Goal: Transaction & Acquisition: Purchase product/service

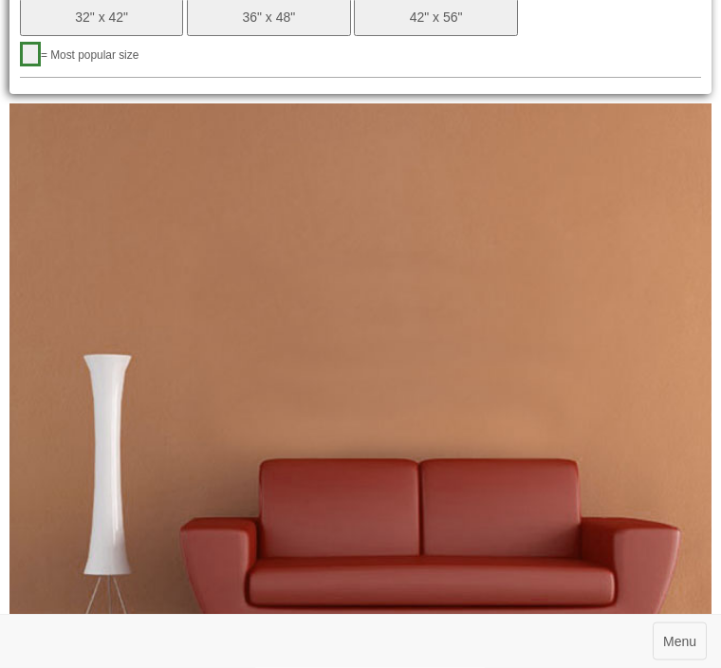
scroll to position [1482, 0]
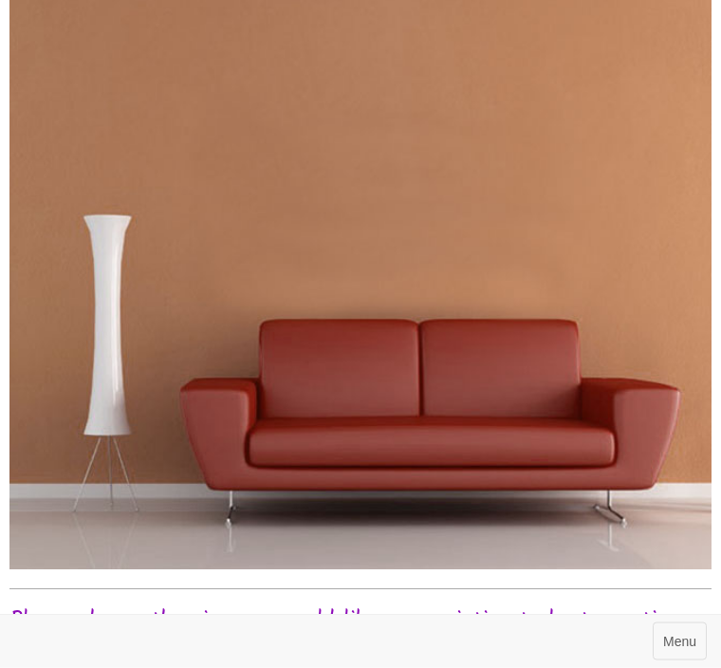
click at [417, 609] on h2 "Please choose the size you would like your painting to be to continue..." at bounding box center [360, 621] width 702 height 25
click at [326, 609] on h2 "Please choose the size you would like your painting to be to continue..." at bounding box center [360, 621] width 702 height 25
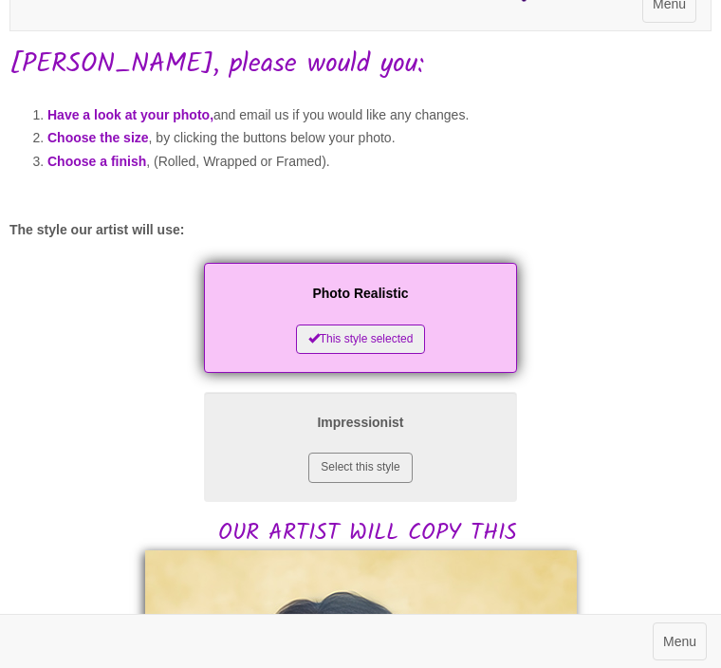
scroll to position [102, 0]
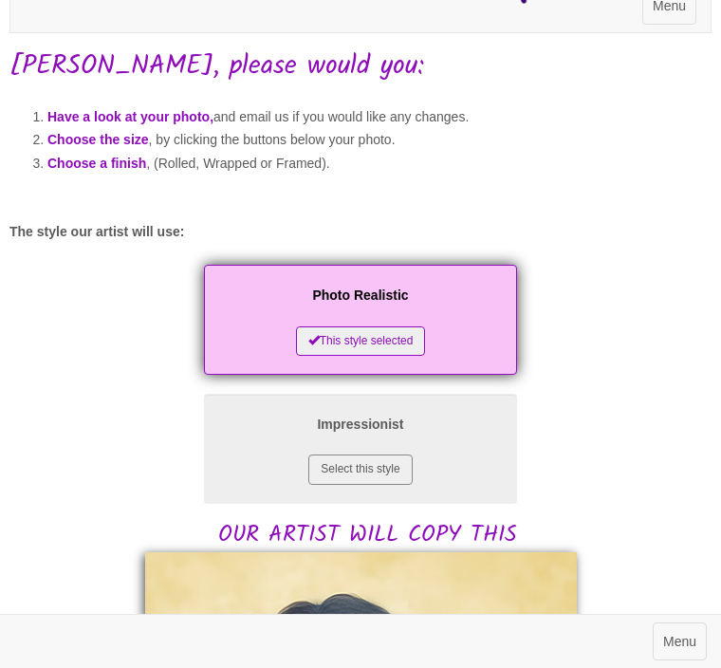
click at [122, 161] on span "Choose a finish" at bounding box center [96, 163] width 99 height 15
click at [134, 160] on span "Choose a finish" at bounding box center [96, 163] width 99 height 15
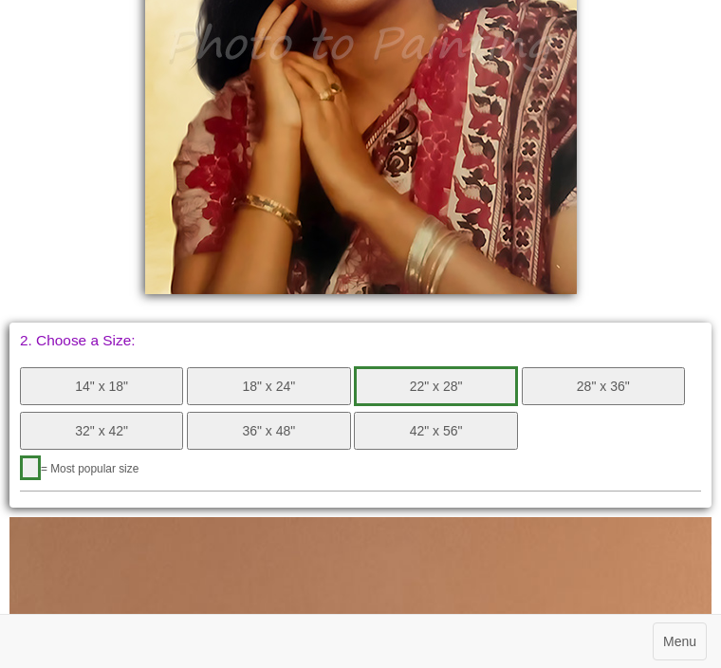
scroll to position [928, 0]
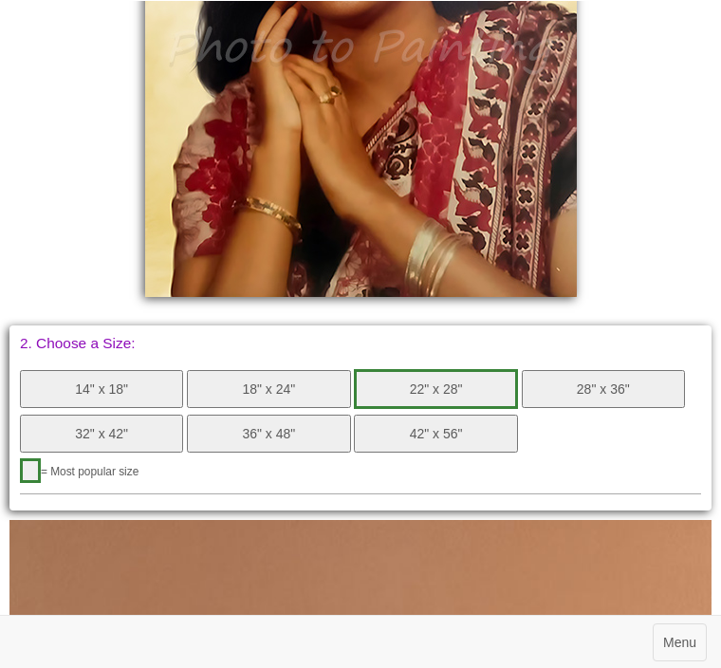
click at [102, 376] on button "14" x 18"" at bounding box center [101, 388] width 163 height 38
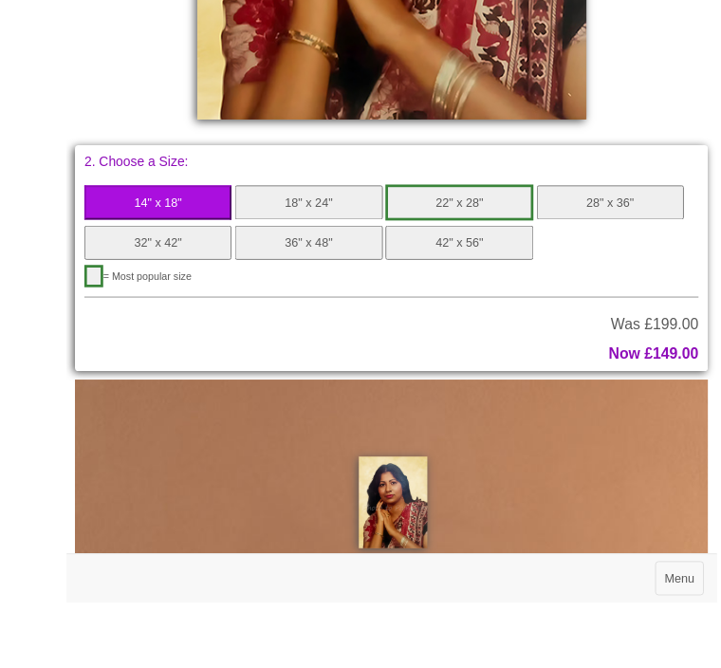
scroll to position [1212, 0]
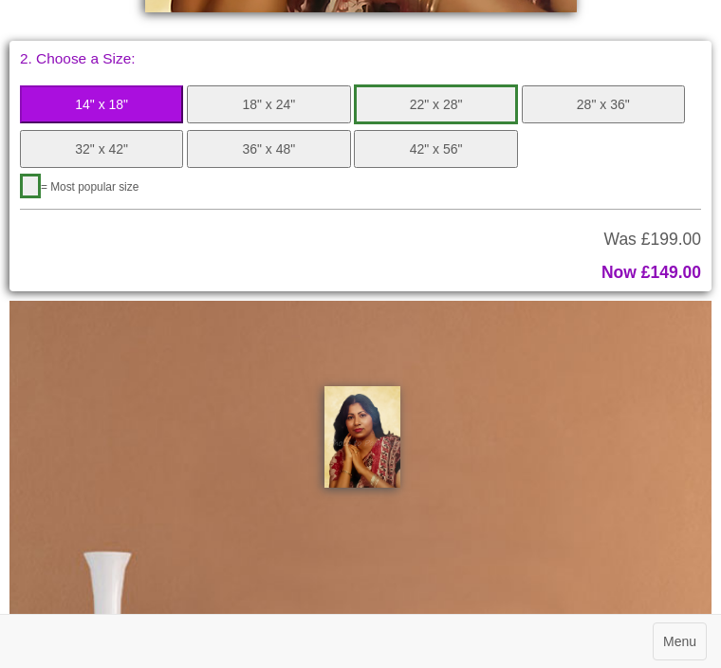
click at [268, 98] on button "18" x 24"" at bounding box center [268, 104] width 163 height 38
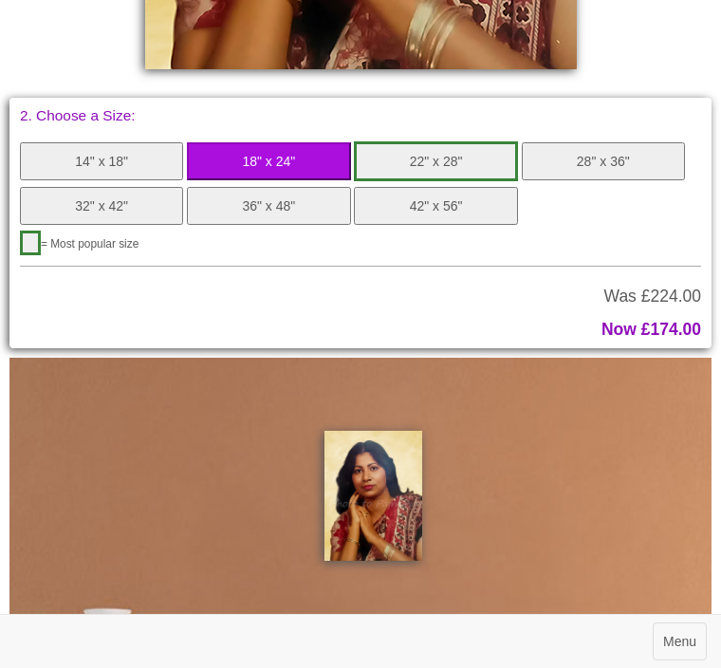
scroll to position [1159, 0]
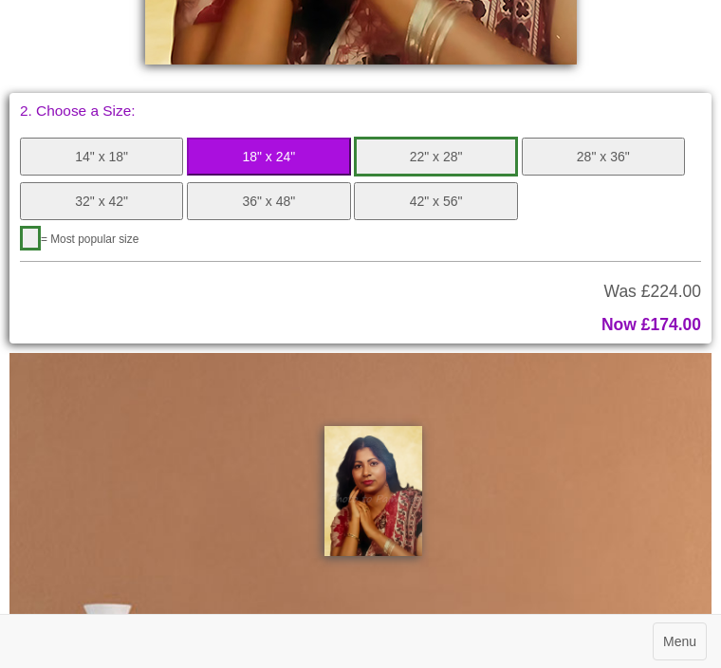
click at [107, 149] on button "14" x 18"" at bounding box center [101, 157] width 163 height 38
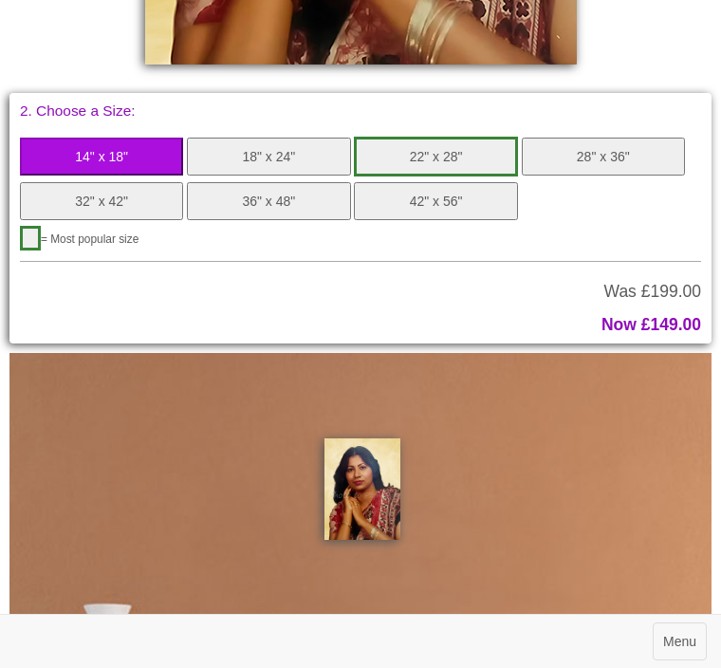
click at [271, 152] on button "18" x 24"" at bounding box center [268, 157] width 163 height 38
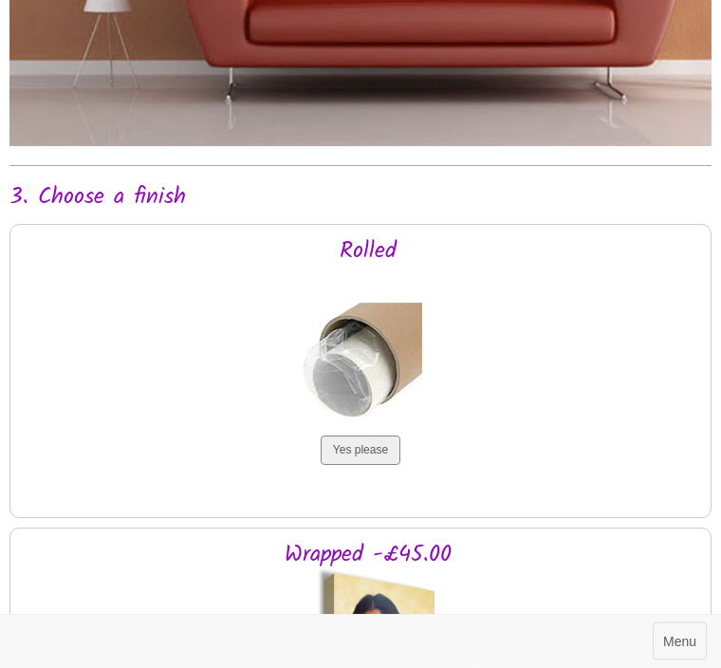
scroll to position [1972, 0]
click at [362, 435] on button "Yes please" at bounding box center [361, 449] width 80 height 29
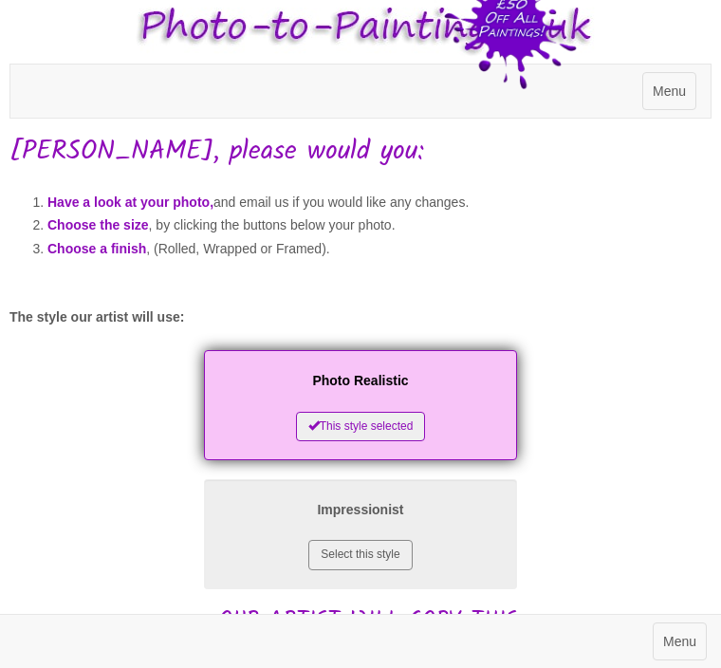
scroll to position [0, 0]
